Goal: Task Accomplishment & Management: Use online tool/utility

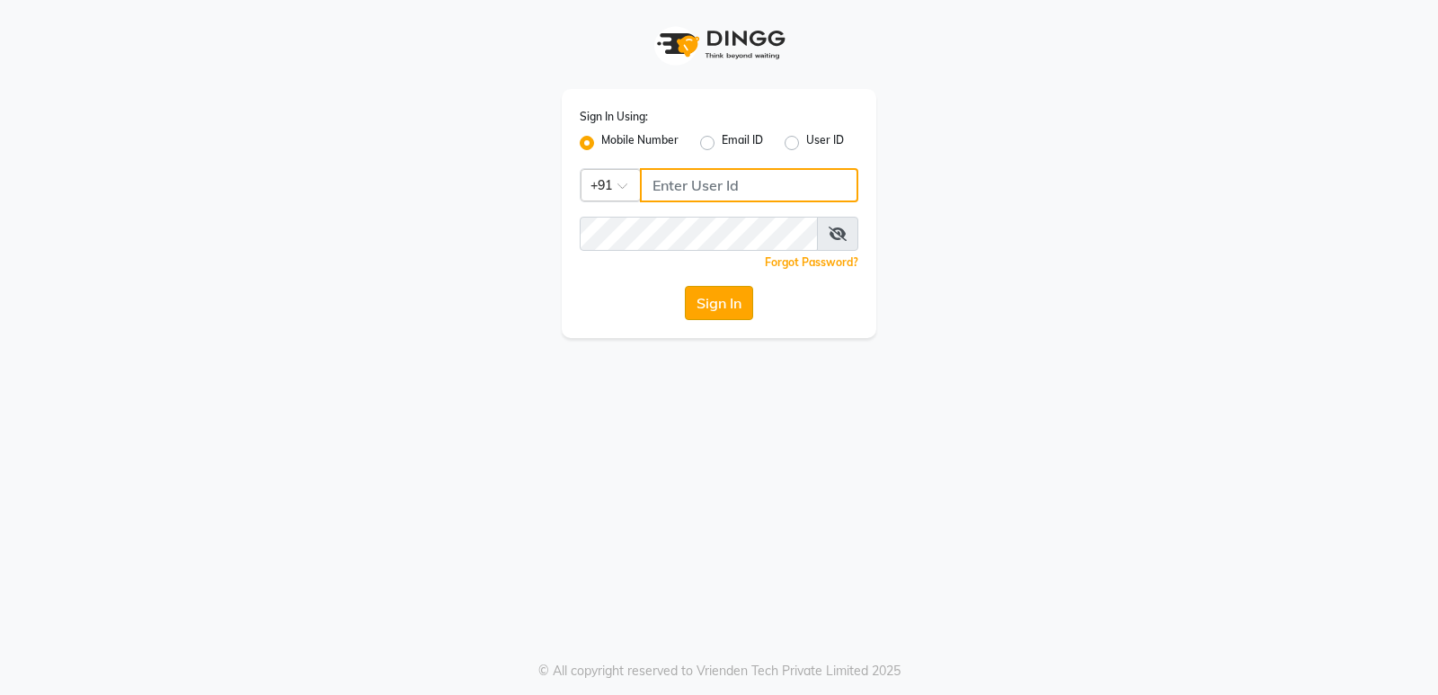
type input "8800015913"
click at [712, 301] on button "Sign In" at bounding box center [719, 303] width 68 height 34
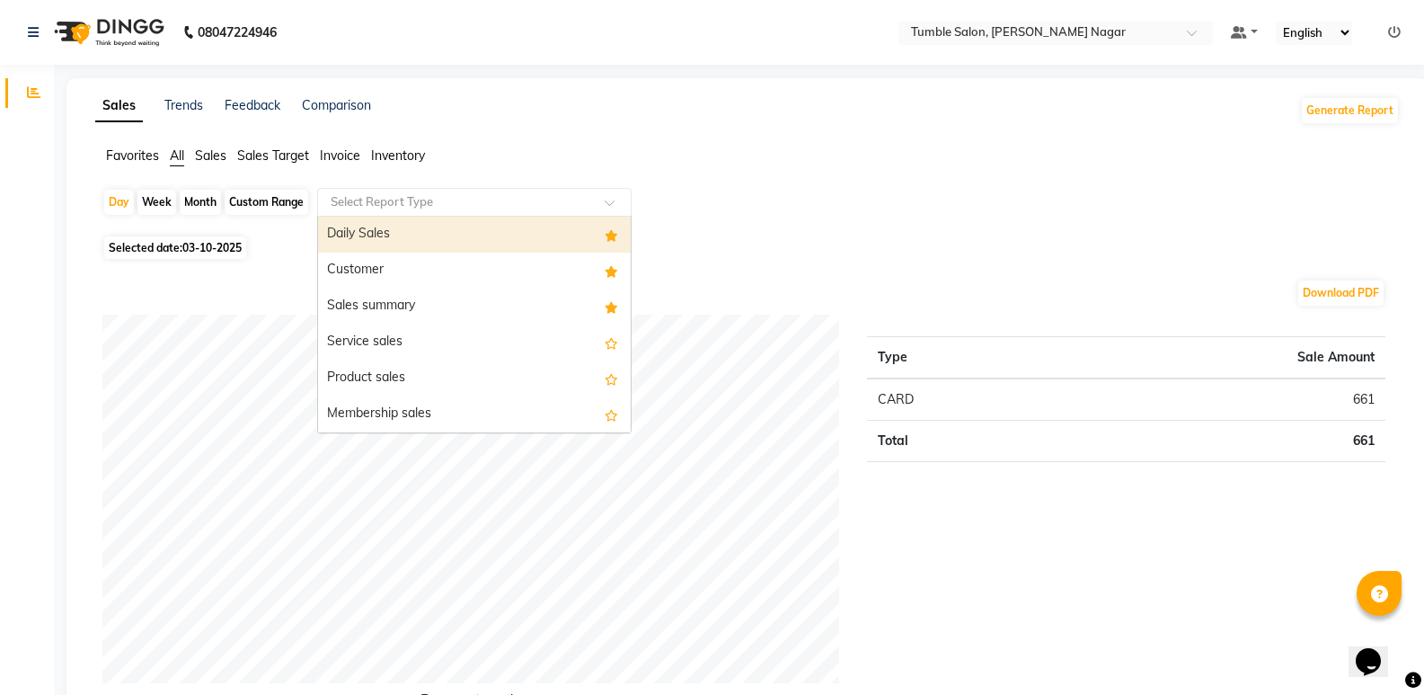
click at [611, 200] on span at bounding box center [616, 208] width 22 height 18
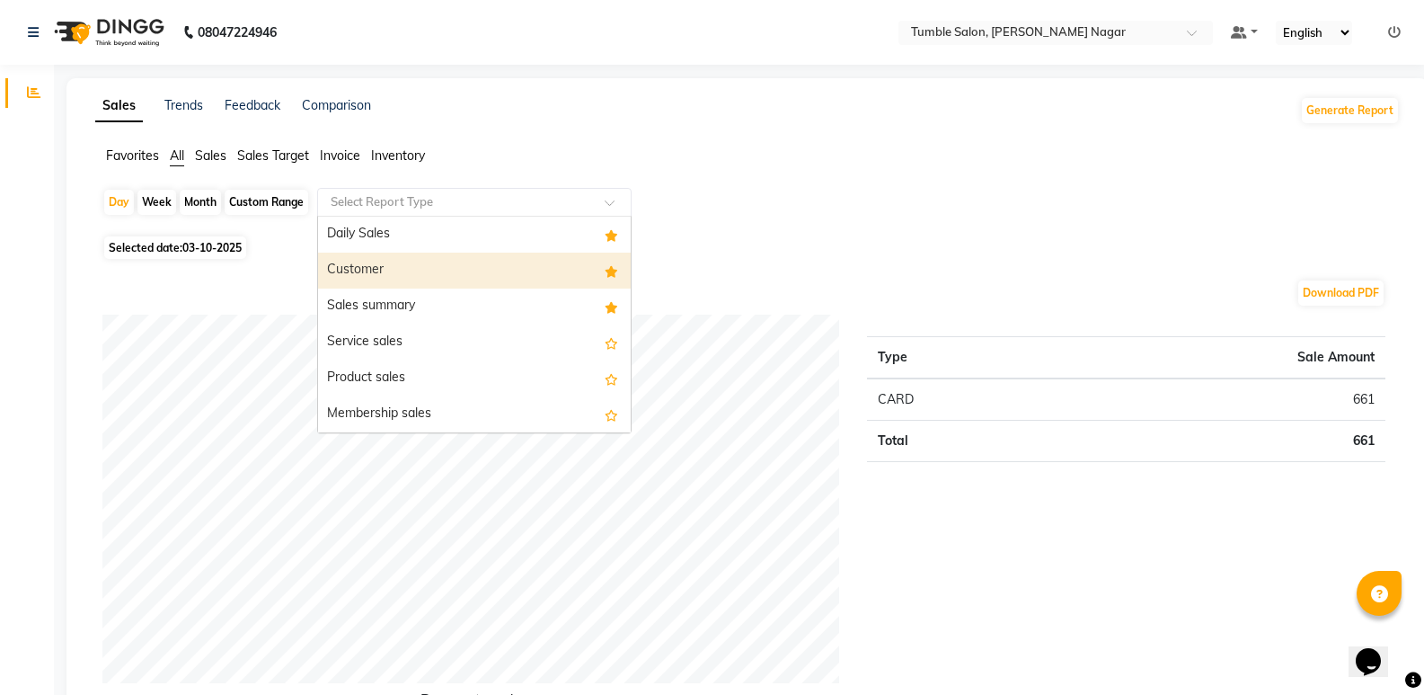
click at [359, 263] on div "Customer" at bounding box center [474, 270] width 313 height 36
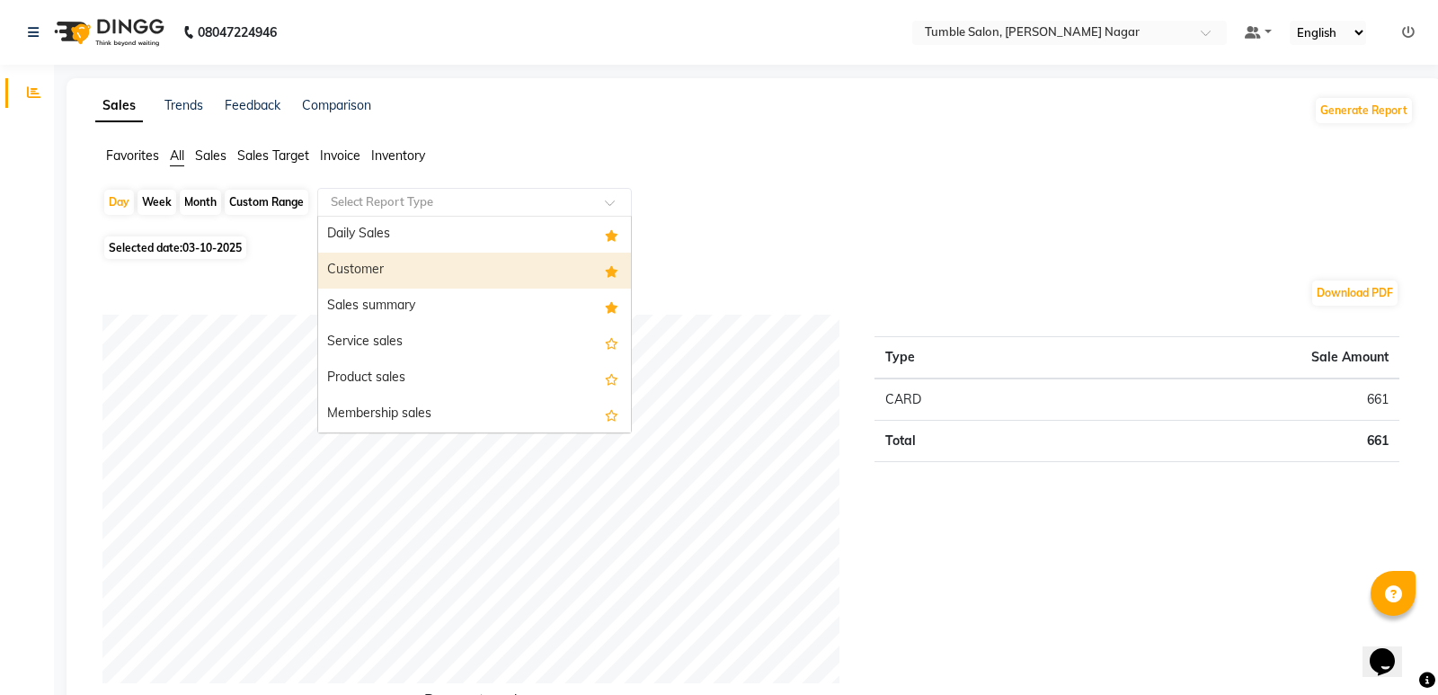
select select "full_report"
select select "csv"
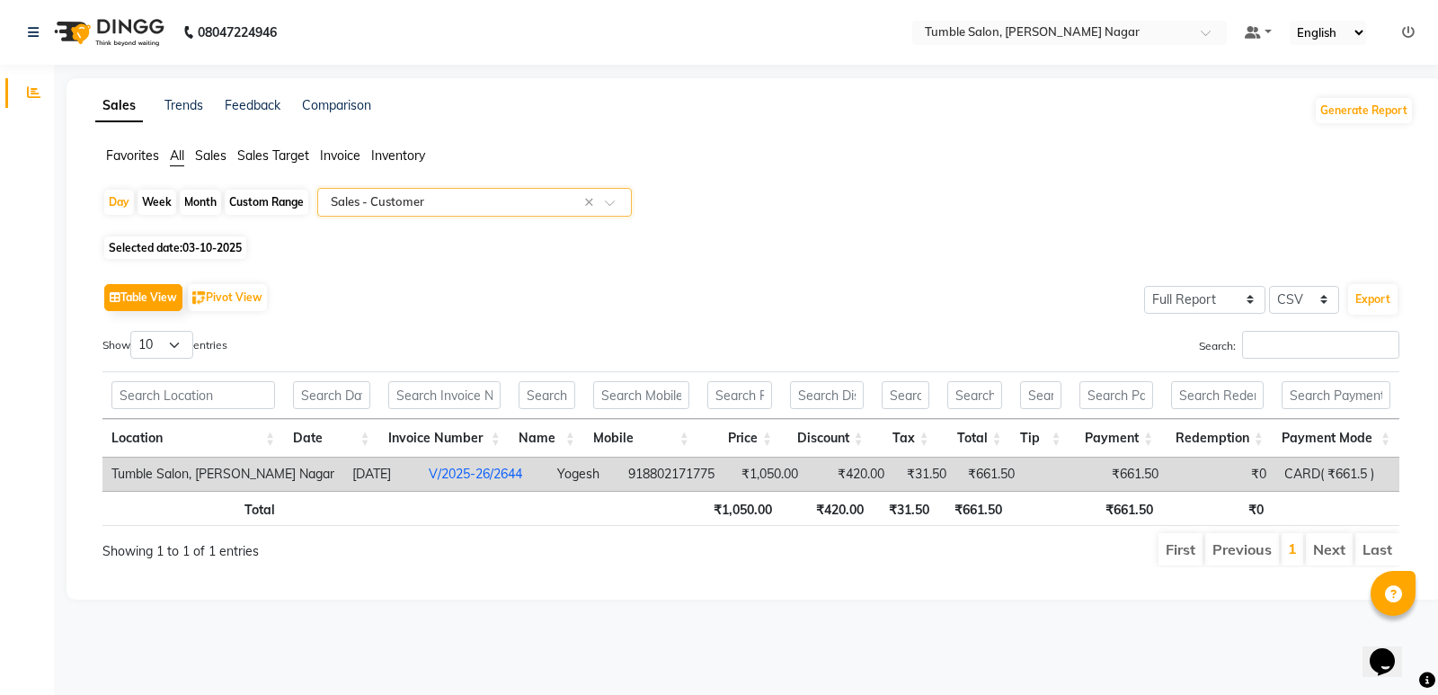
click at [216, 245] on span "03-10-2025" at bounding box center [211, 247] width 59 height 13
select select "10"
select select "2025"
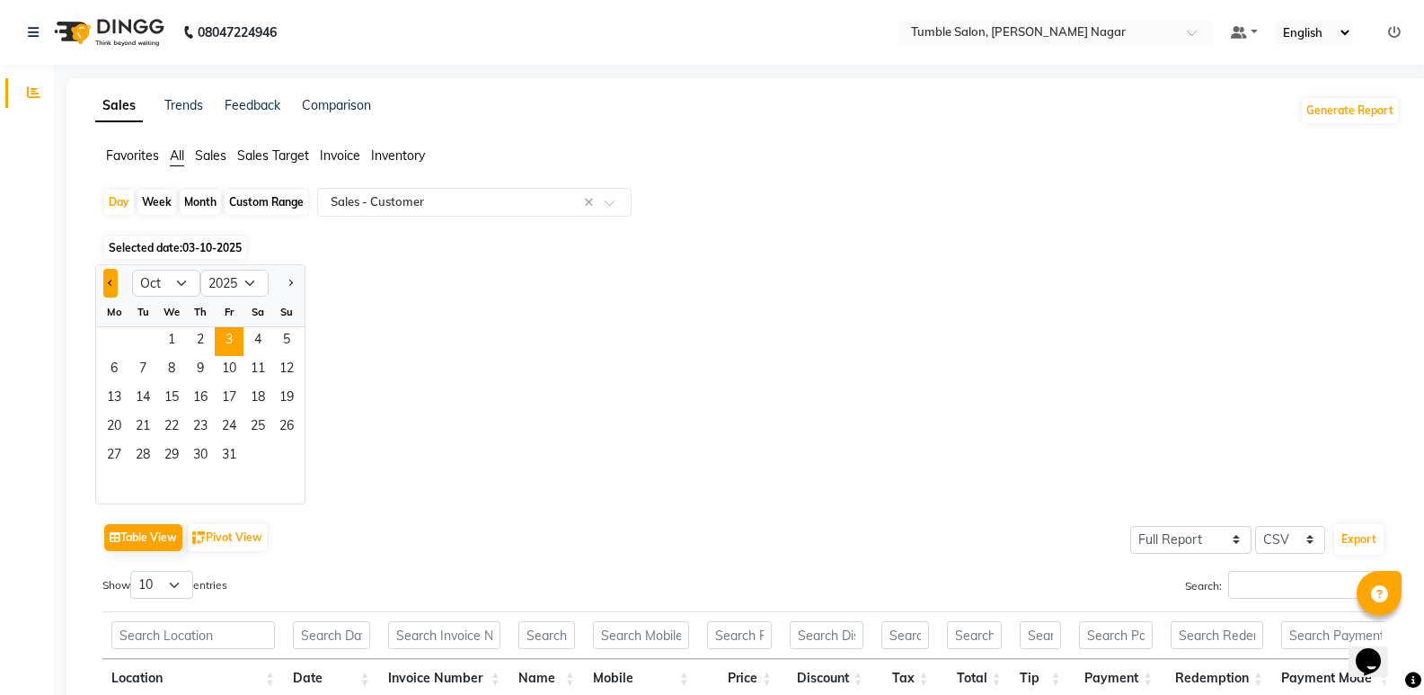
click at [114, 279] on button "Previous month" at bounding box center [110, 283] width 14 height 29
select select "9"
click at [114, 455] on span "29" at bounding box center [114, 456] width 29 height 29
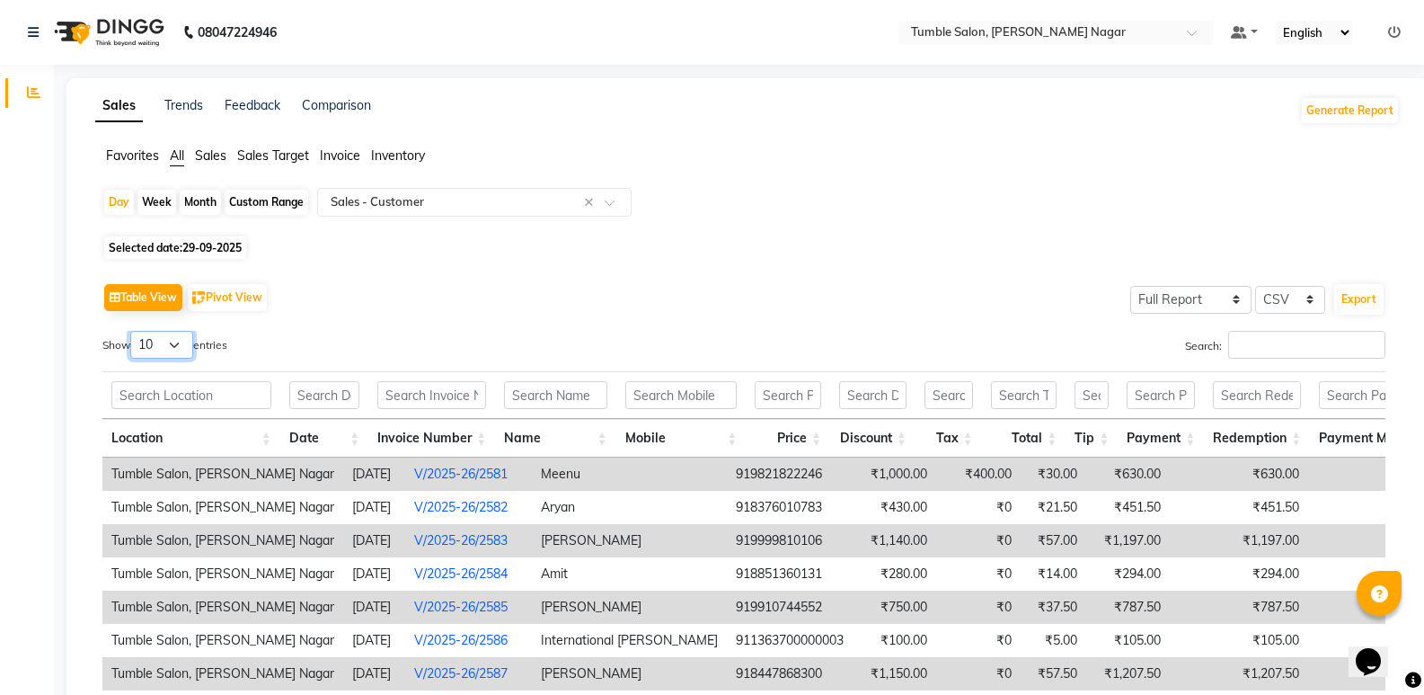
click at [175, 348] on select "10 25 50 100" at bounding box center [161, 345] width 63 height 28
select select "25"
click at [133, 331] on select "10 25 50 100" at bounding box center [161, 345] width 63 height 28
click at [1366, 290] on button "Export" at bounding box center [1358, 299] width 49 height 31
click at [226, 243] on span "29-09-2025" at bounding box center [211, 247] width 59 height 13
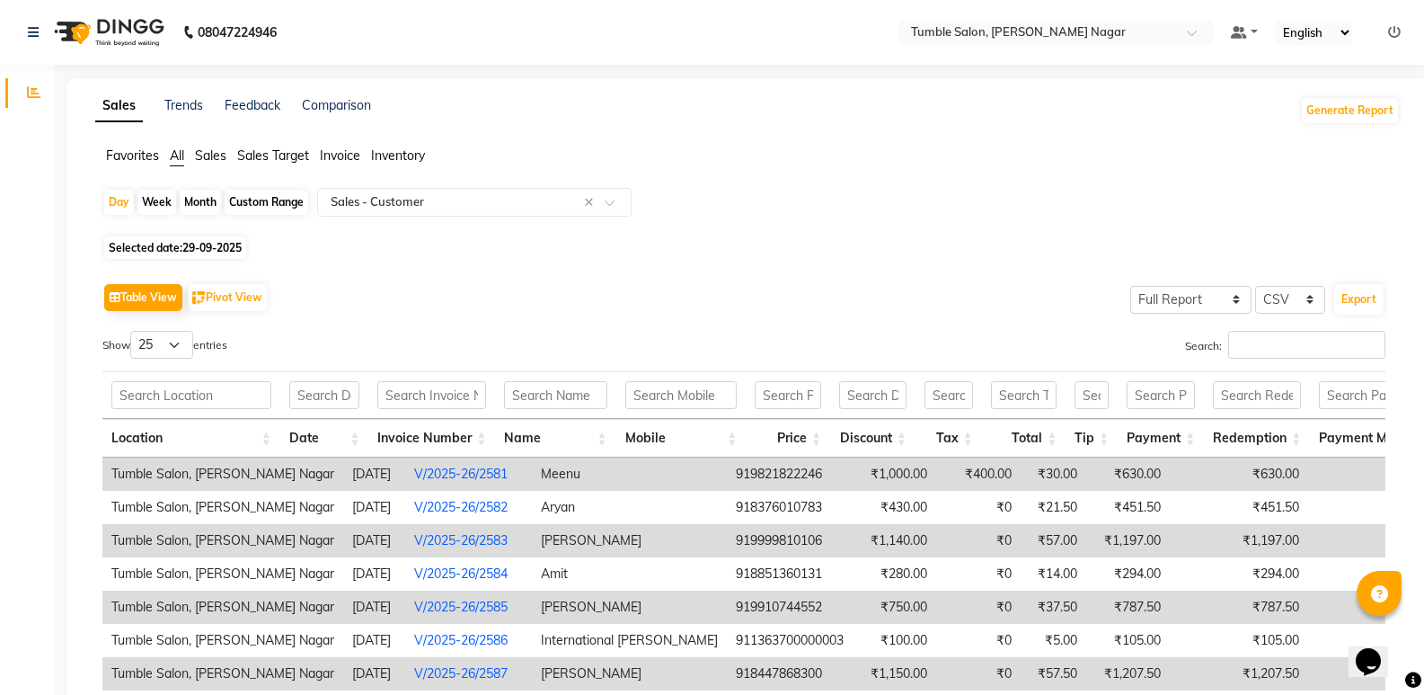
select select "9"
select select "2025"
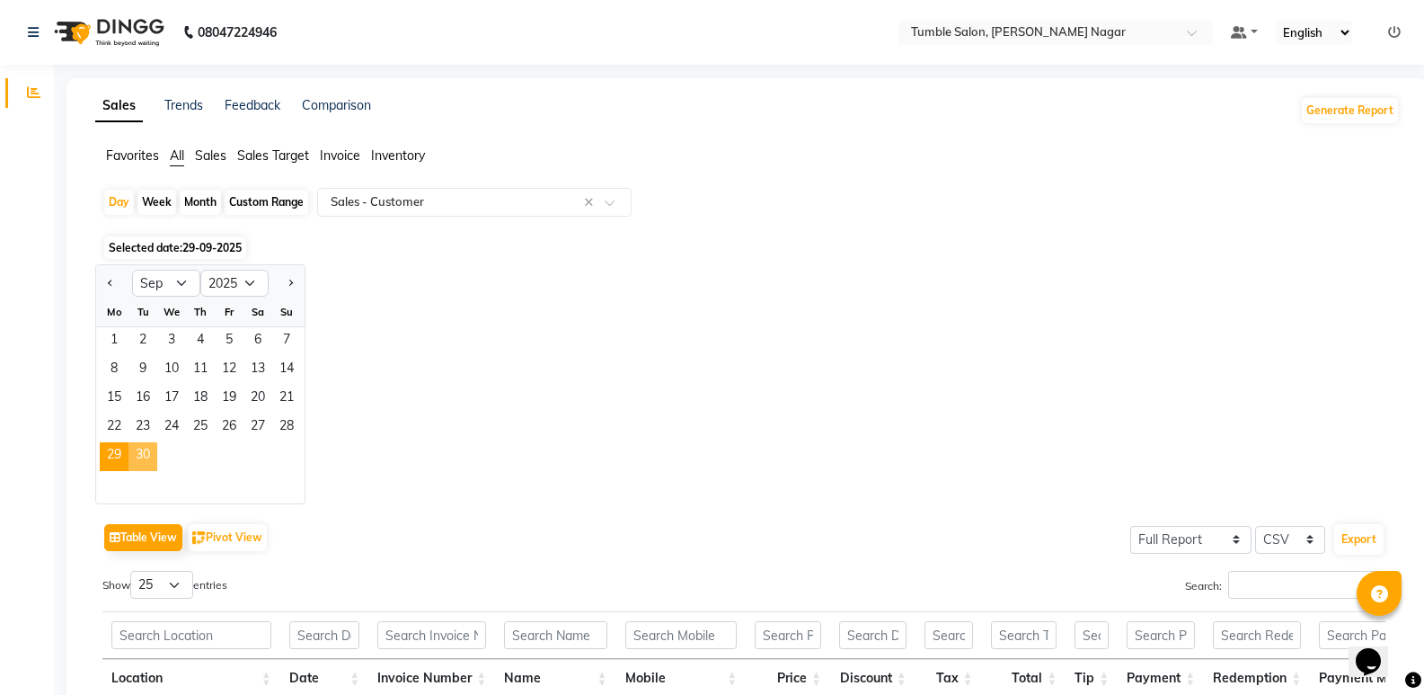
click at [146, 451] on span "30" at bounding box center [142, 456] width 29 height 29
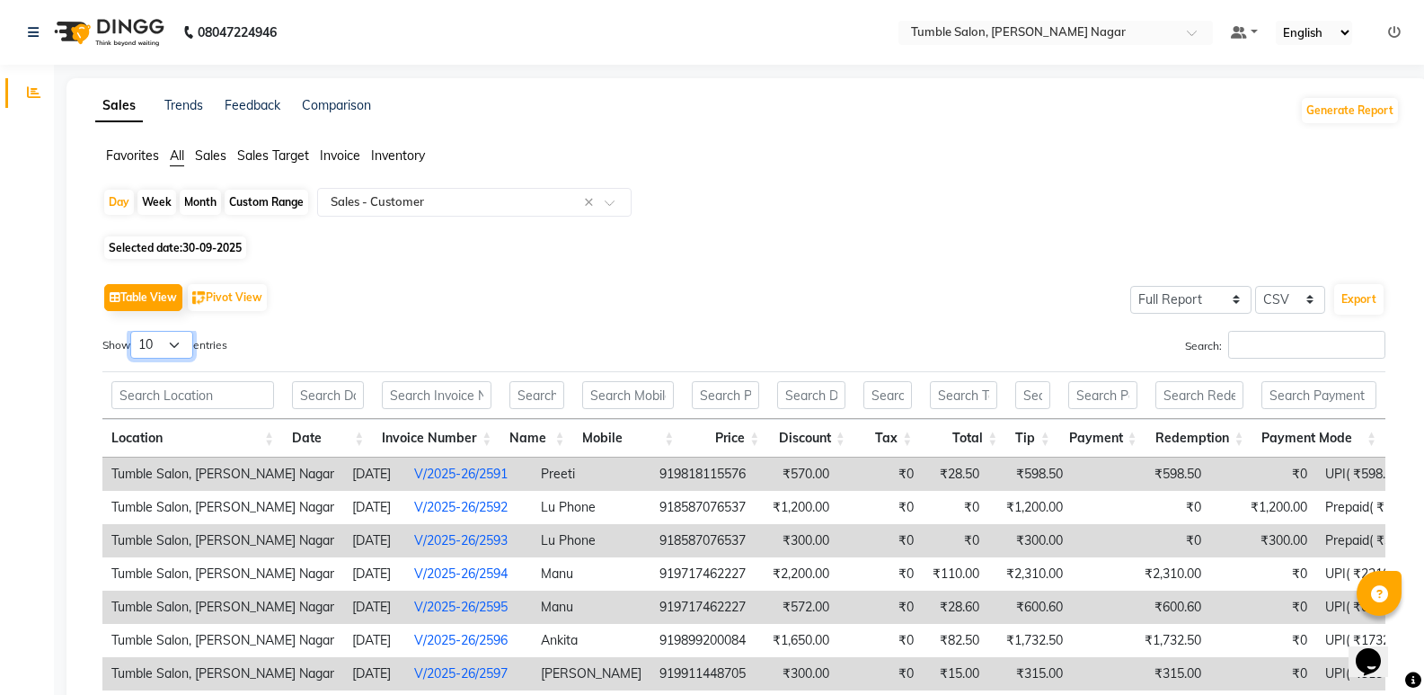
click at [180, 341] on select "10 25 50 100" at bounding box center [161, 345] width 63 height 28
select select "25"
click at [133, 331] on select "10 25 50 100" at bounding box center [161, 345] width 63 height 28
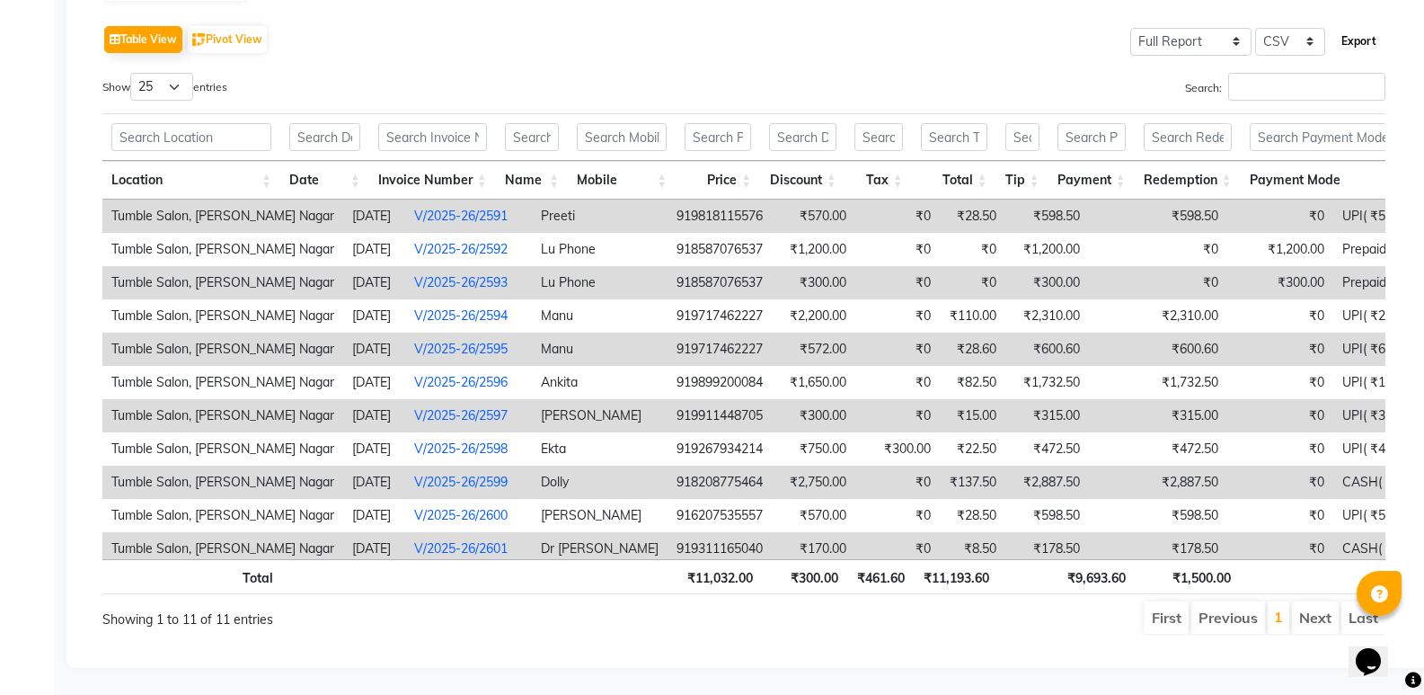
click at [1370, 26] on button "Export" at bounding box center [1358, 41] width 49 height 31
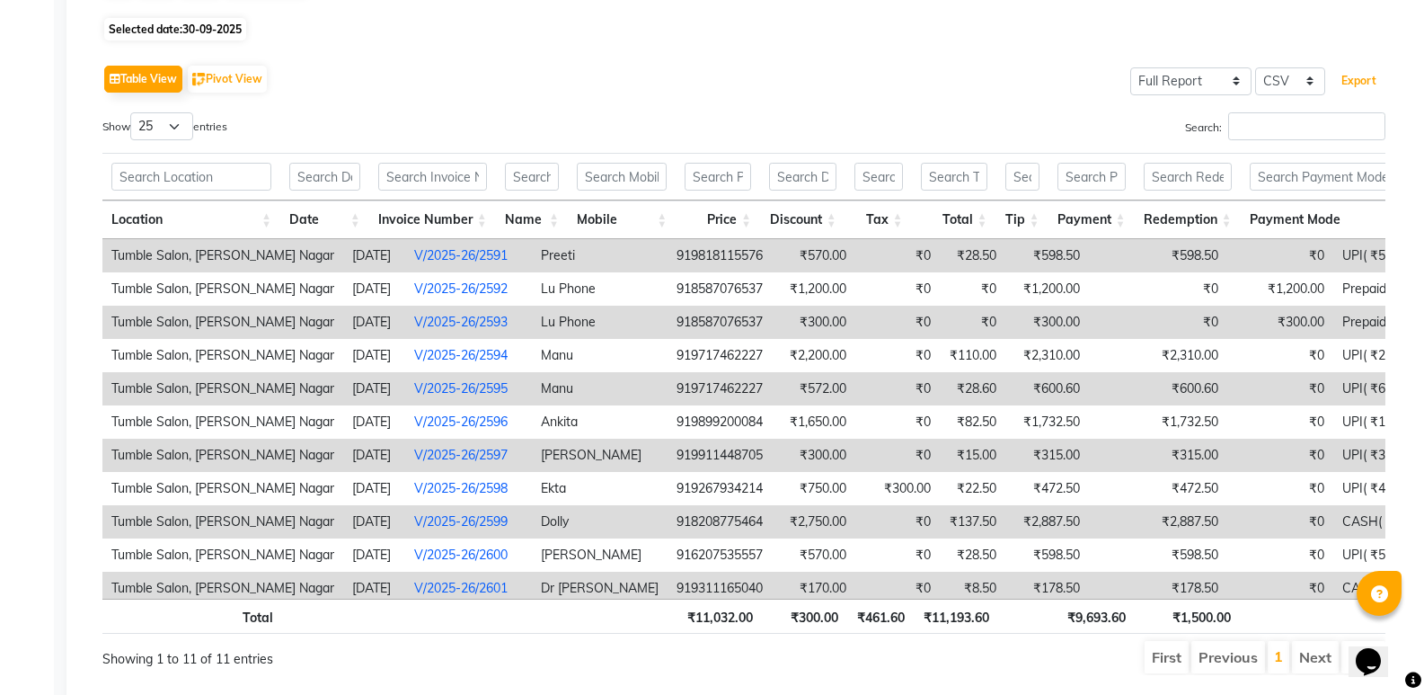
scroll to position [181, 0]
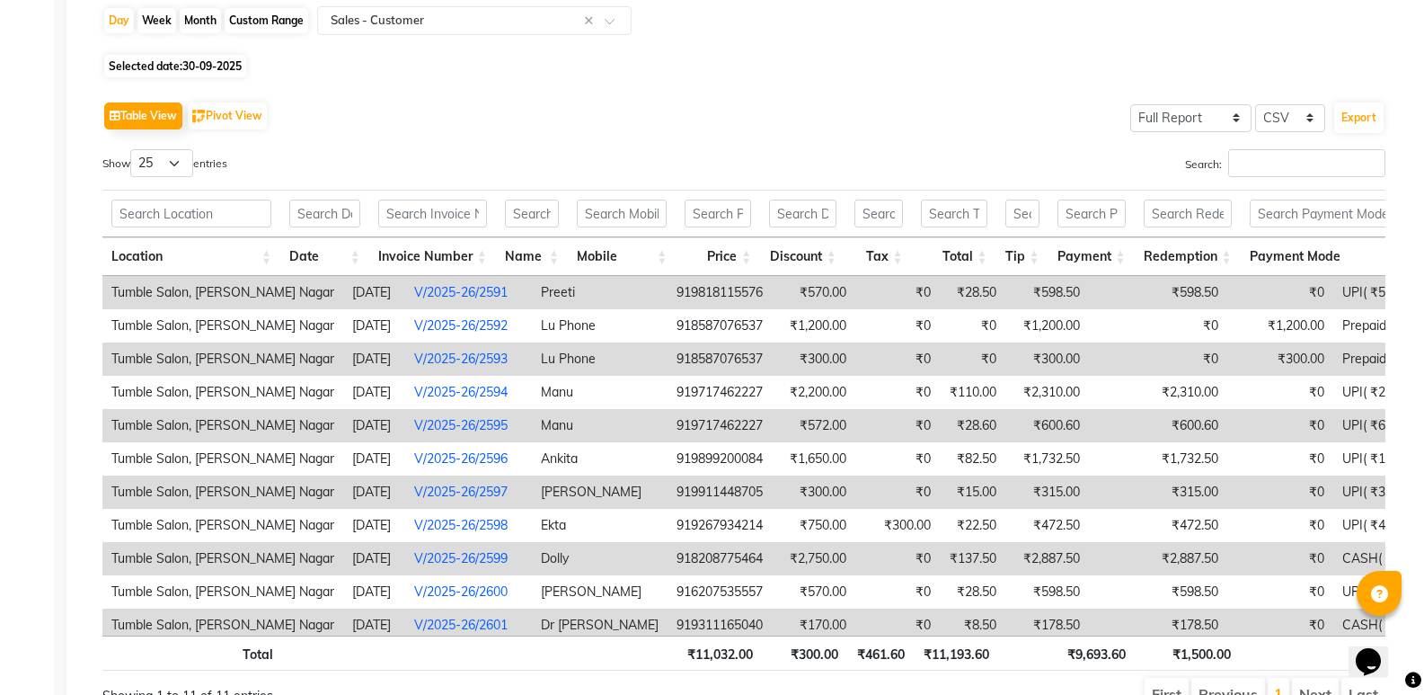
click at [227, 62] on span "30-09-2025" at bounding box center [211, 65] width 59 height 13
select select "9"
select select "2025"
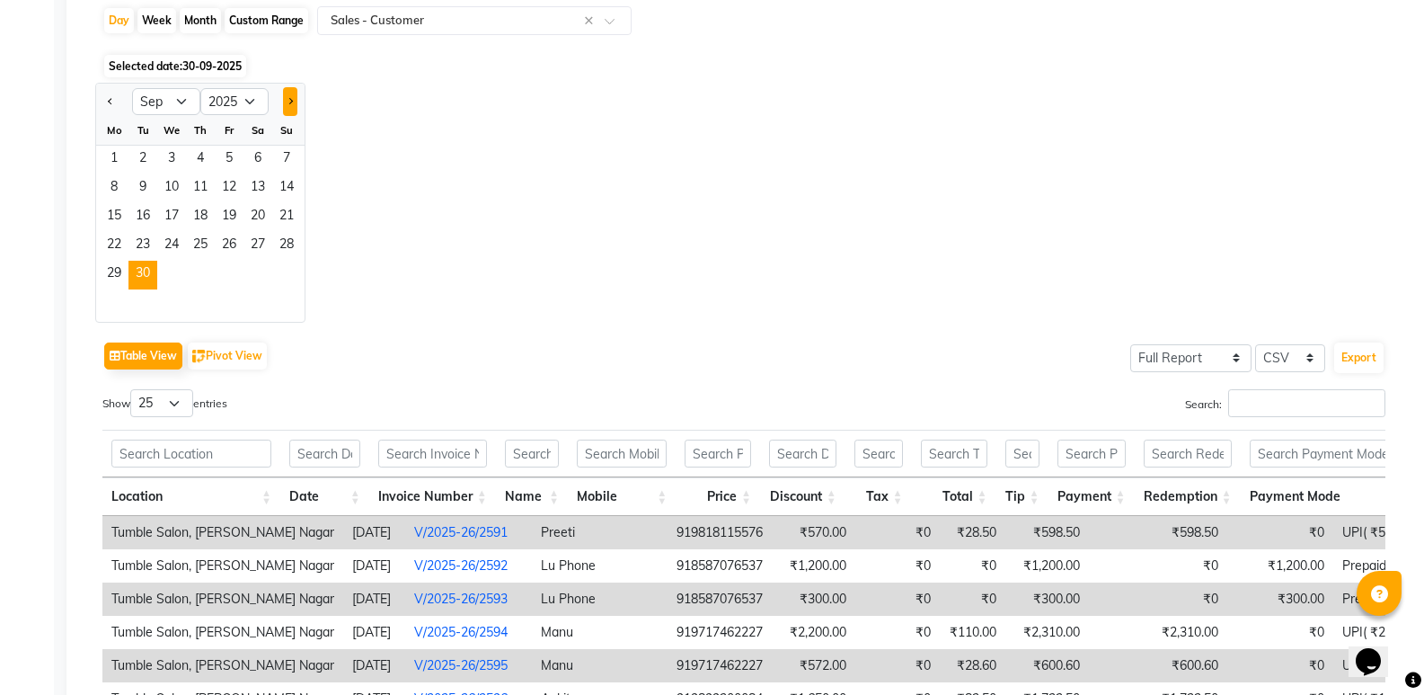
click at [289, 103] on span "Next month" at bounding box center [290, 100] width 6 height 6
select select "10"
click at [171, 158] on span "1" at bounding box center [171, 160] width 29 height 29
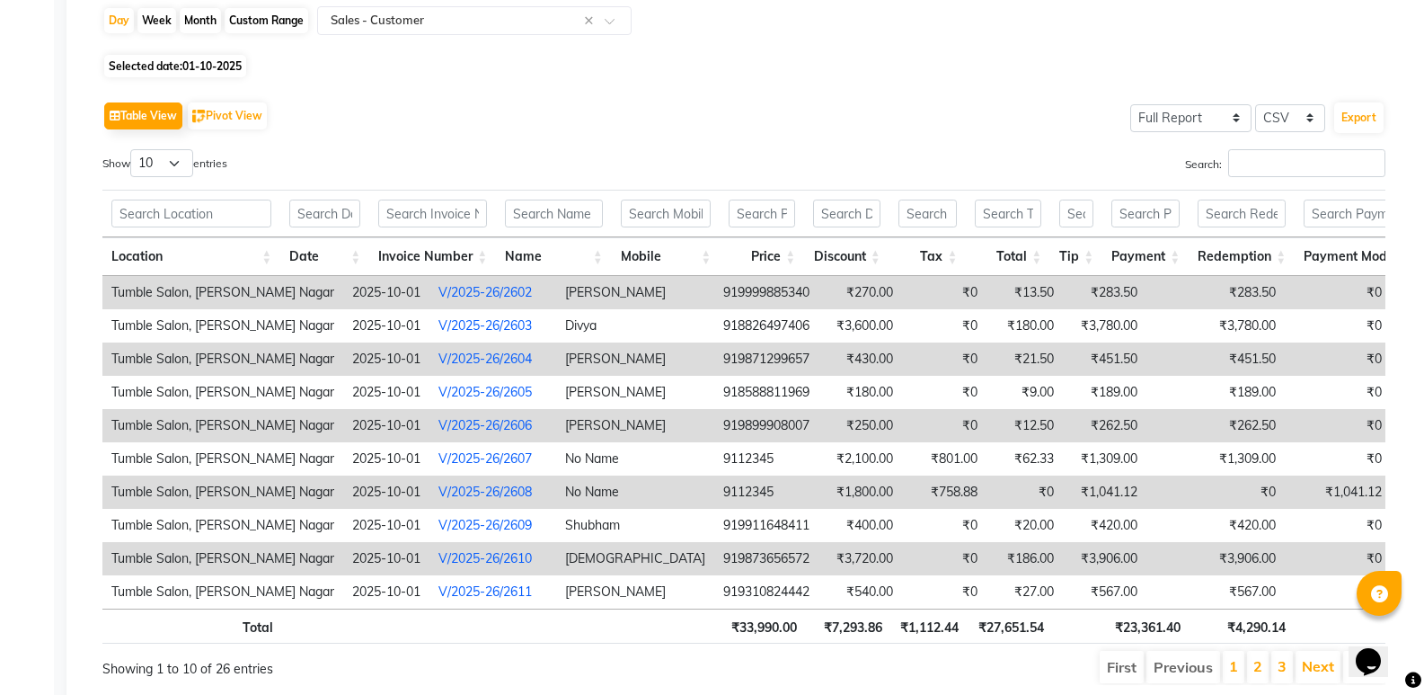
scroll to position [0, 0]
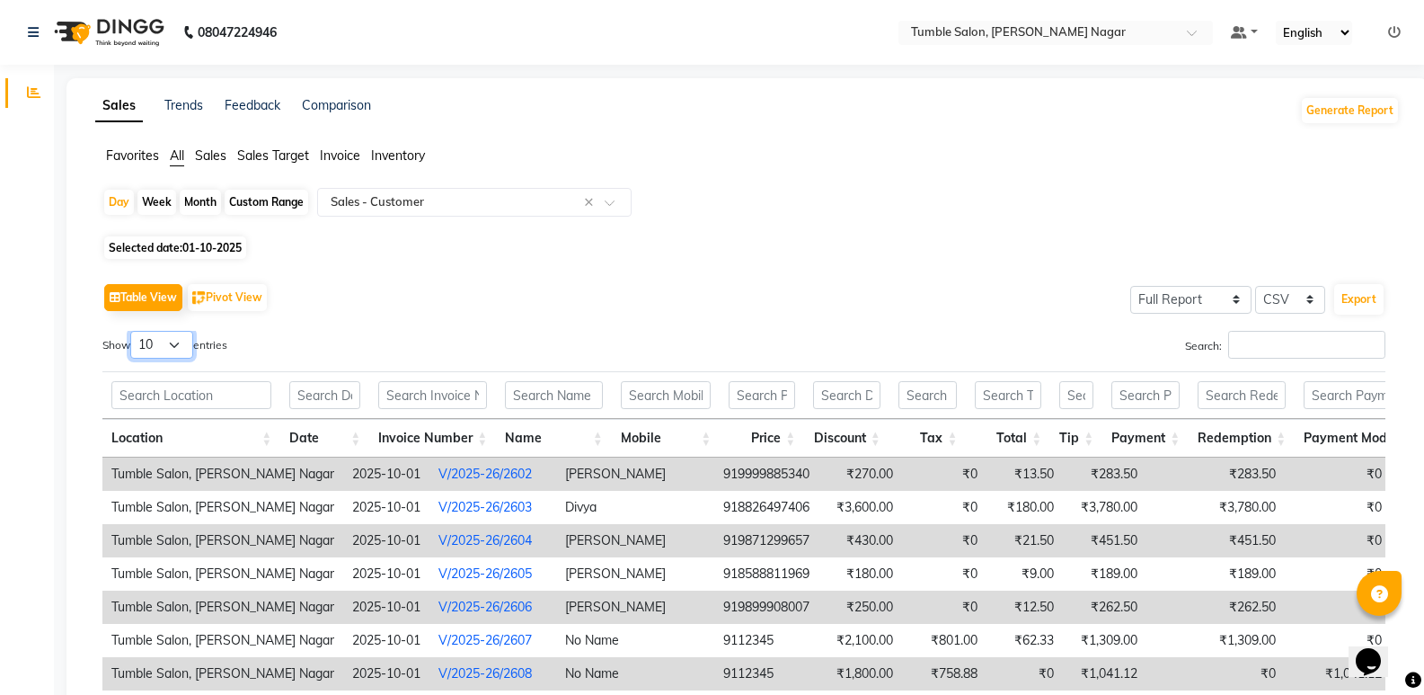
click at [181, 342] on select "10 25 50 100" at bounding box center [161, 345] width 63 height 28
click at [133, 331] on select "10 25 50 100" at bounding box center [161, 345] width 63 height 28
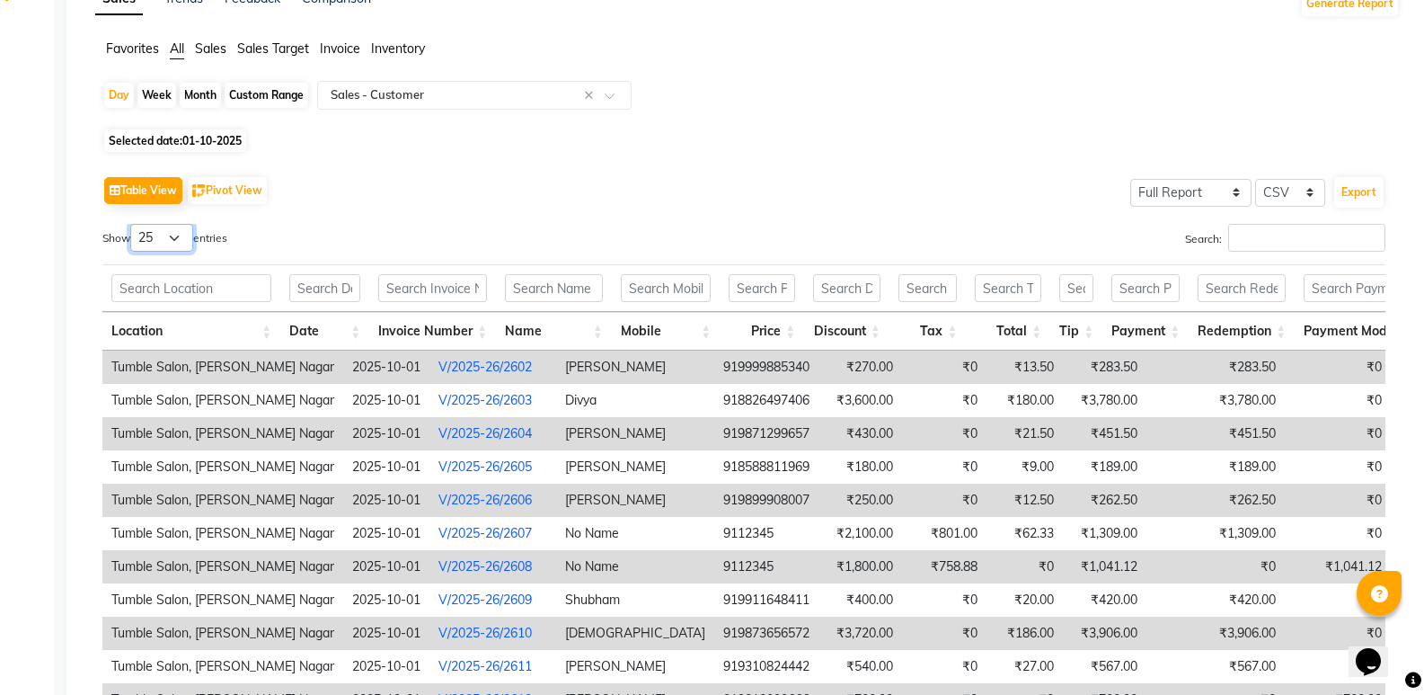
scroll to position [271, 0]
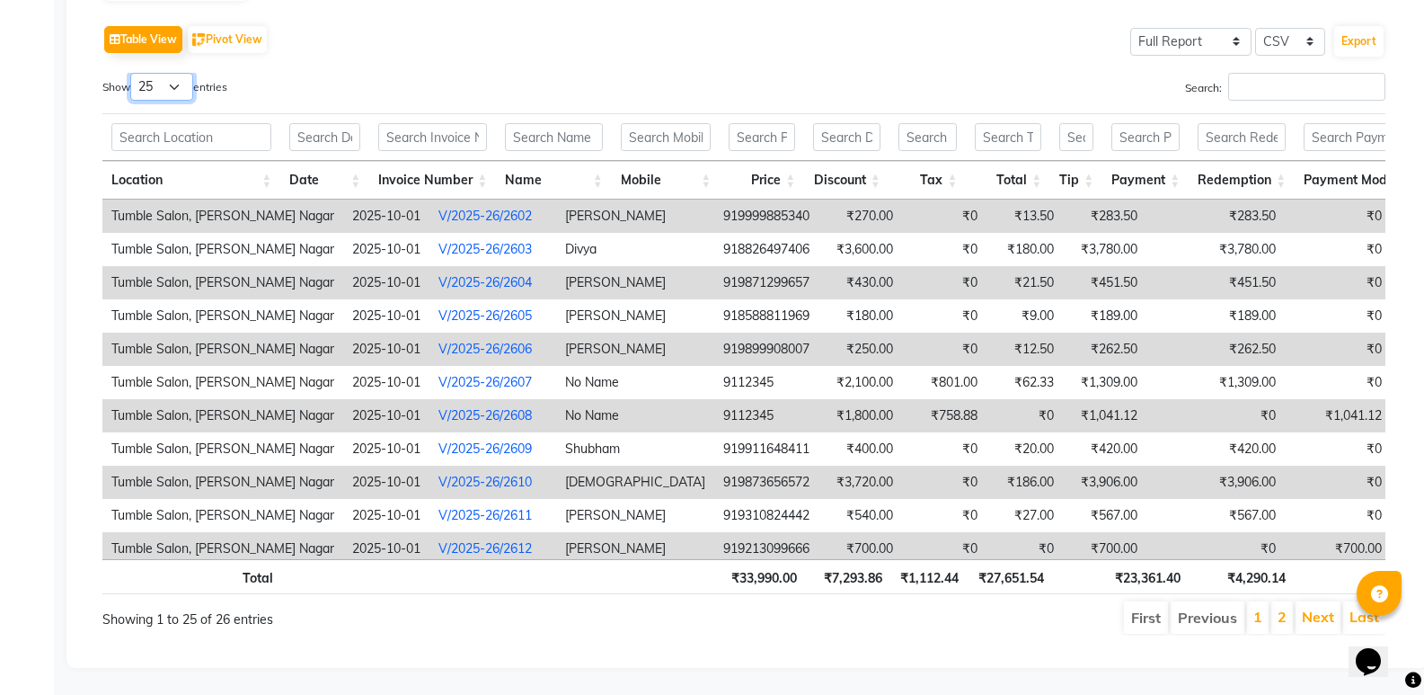
click at [184, 73] on select "10 25 50 100" at bounding box center [161, 87] width 63 height 28
select select "50"
click at [133, 73] on select "10 25 50 100" at bounding box center [161, 87] width 63 height 28
click at [1374, 26] on button "Export" at bounding box center [1358, 41] width 49 height 31
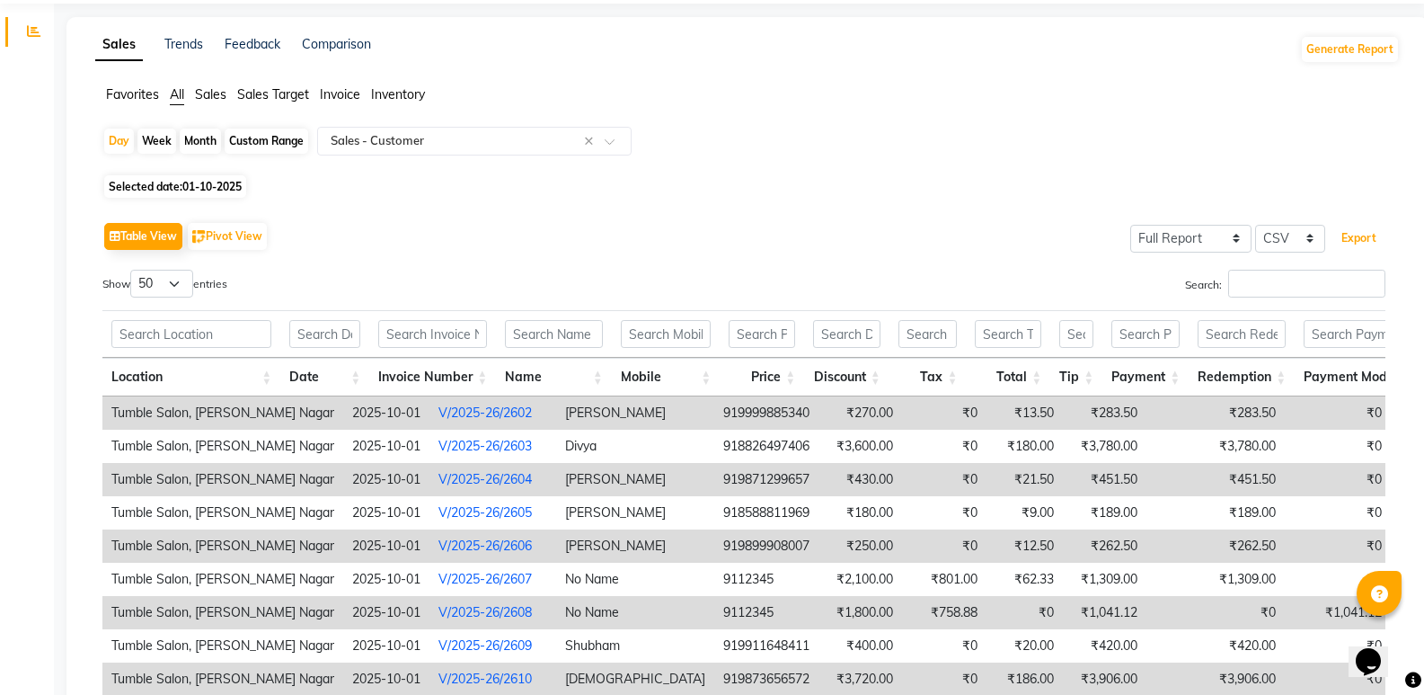
scroll to position [2, 0]
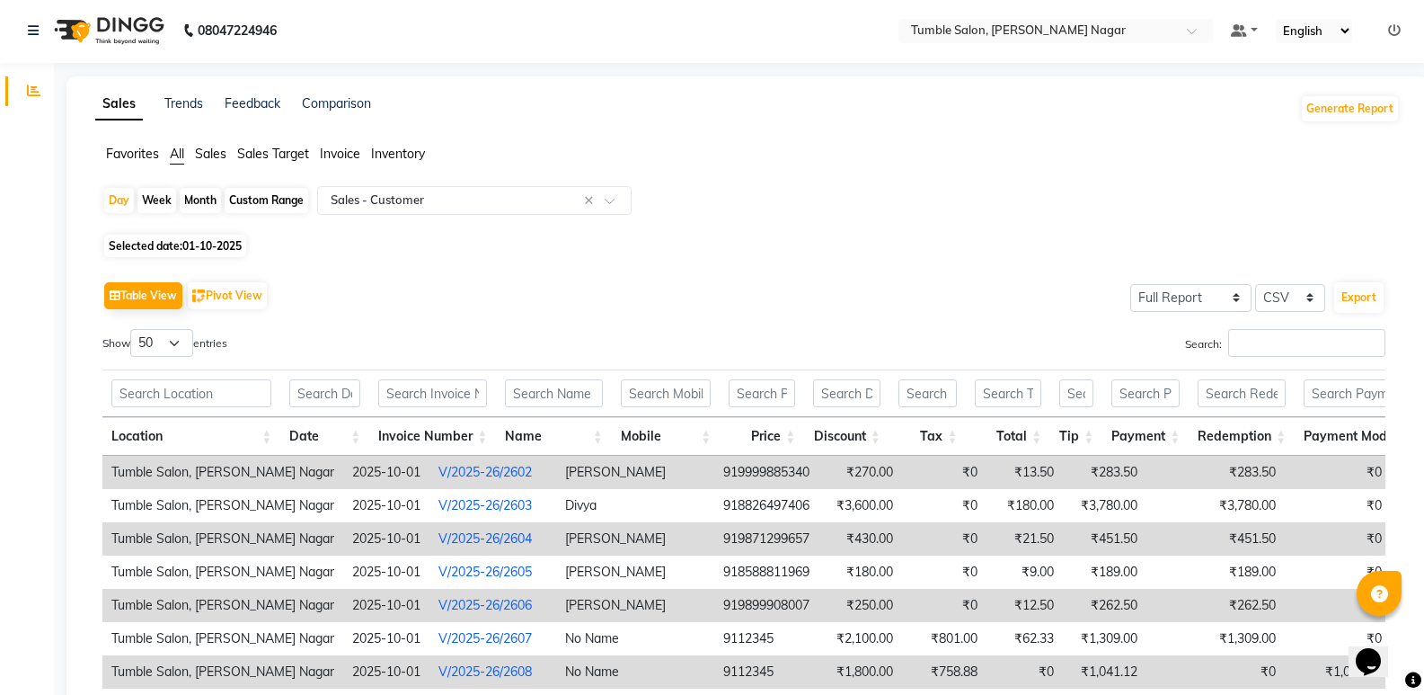
click at [208, 248] on span "01-10-2025" at bounding box center [211, 245] width 59 height 13
select select "10"
select select "2025"
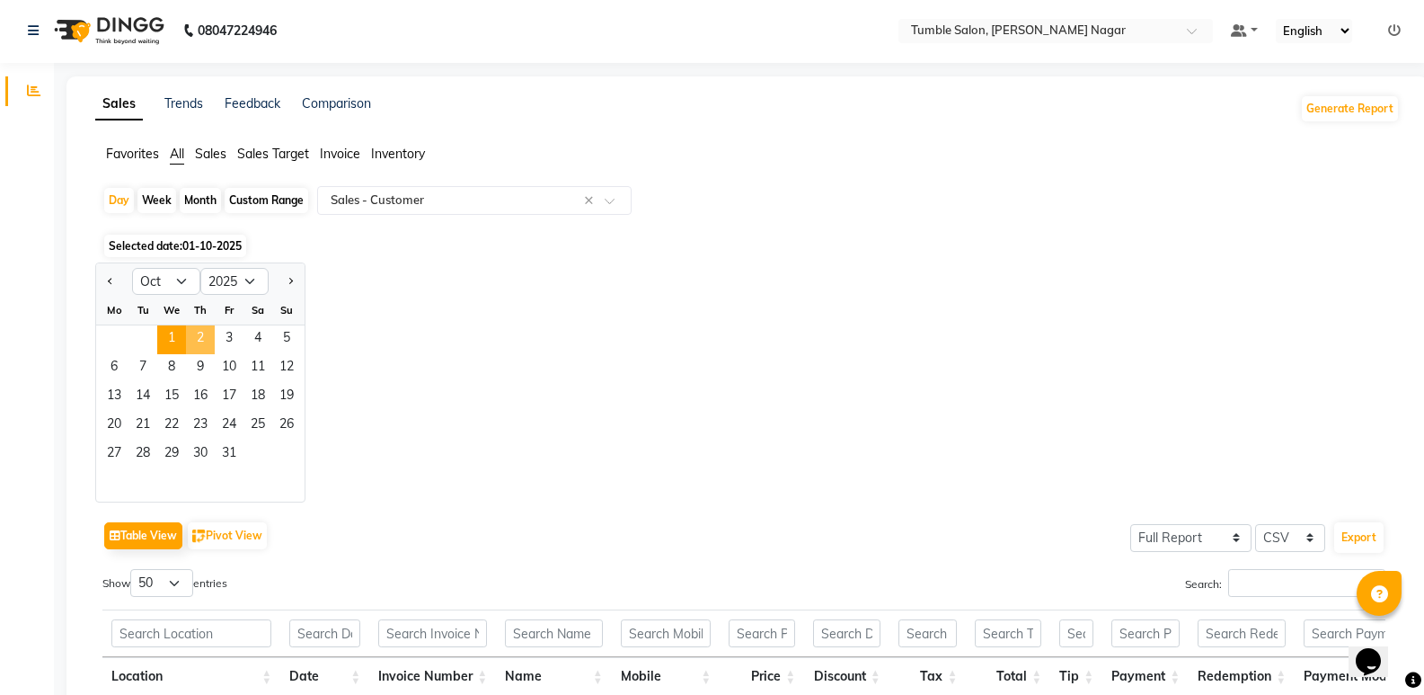
click at [202, 339] on span "2" at bounding box center [200, 339] width 29 height 29
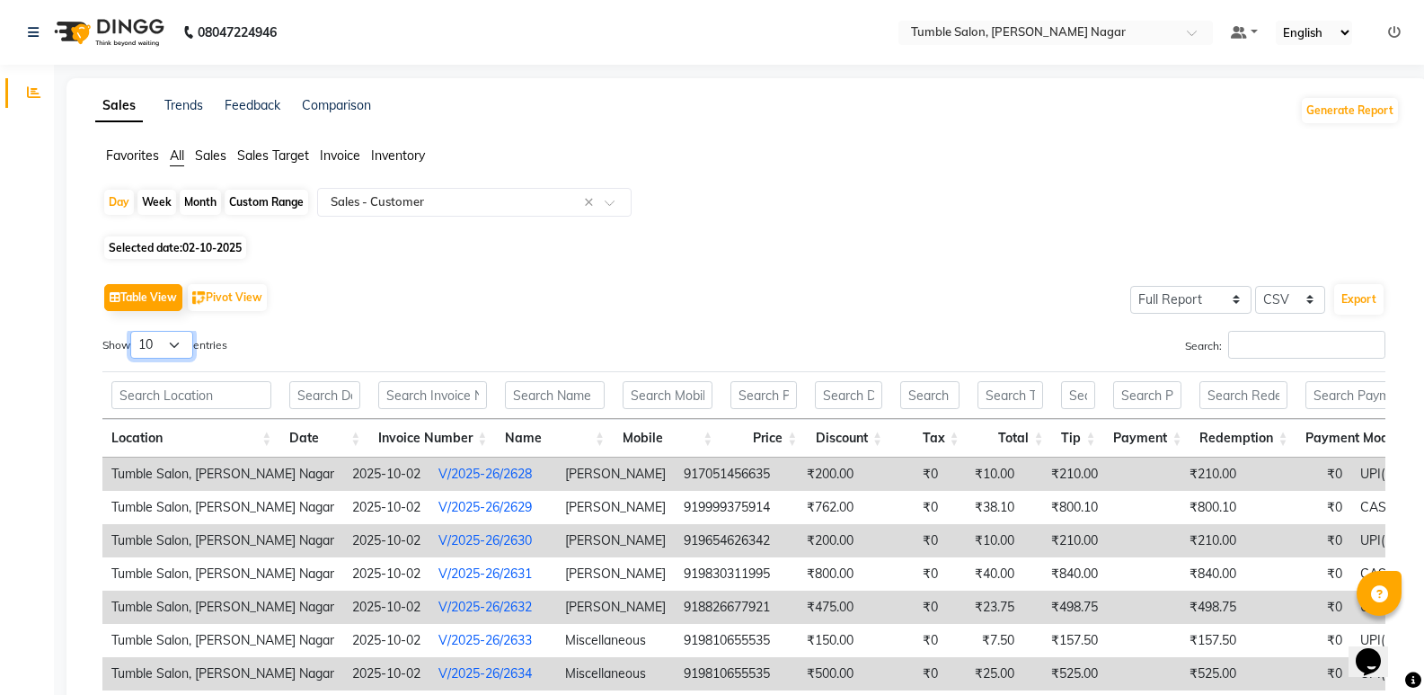
click at [184, 341] on select "10 25 50 100" at bounding box center [161, 345] width 63 height 28
select select "25"
click at [133, 331] on select "10 25 50 100" at bounding box center [161, 345] width 63 height 28
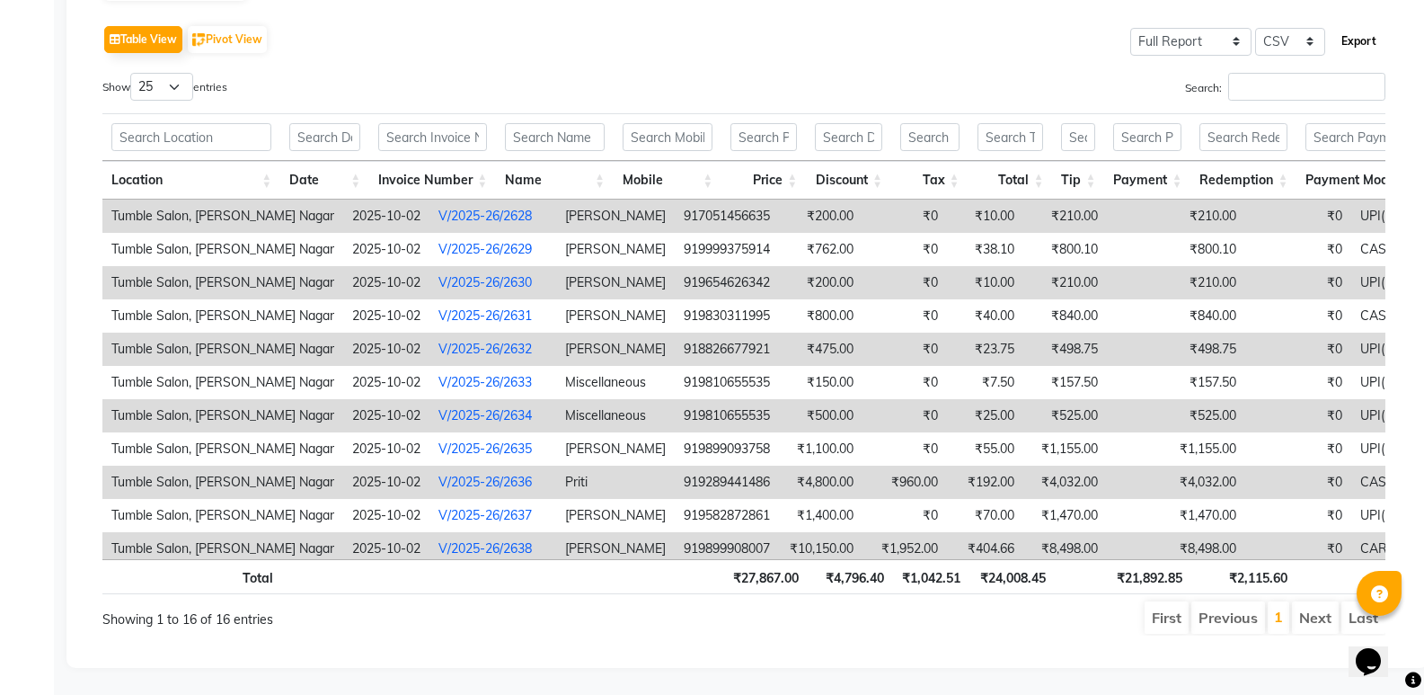
click at [1371, 26] on button "Export" at bounding box center [1358, 41] width 49 height 31
